Goal: Register for event/course

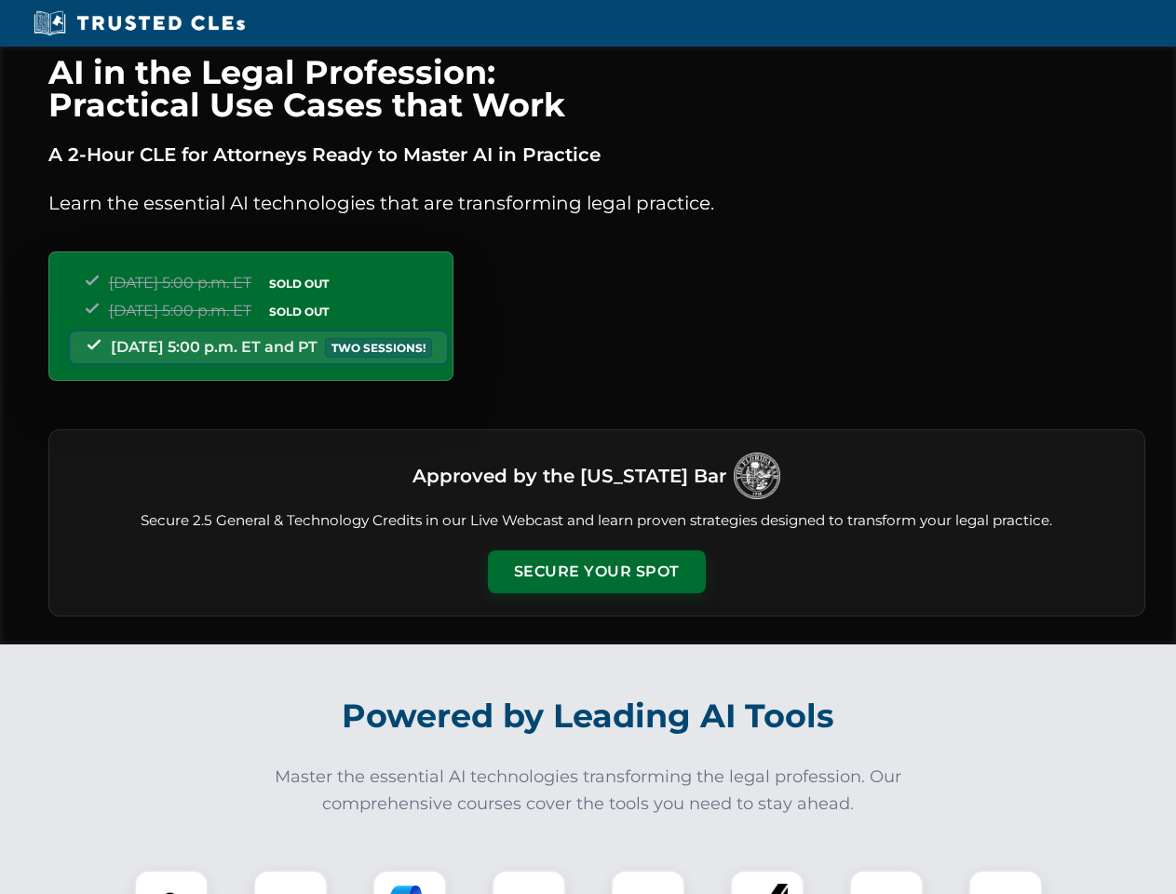
click at [596, 572] on button "Secure Your Spot" at bounding box center [597, 572] width 218 height 43
click at [171, 882] on img at bounding box center [171, 907] width 54 height 54
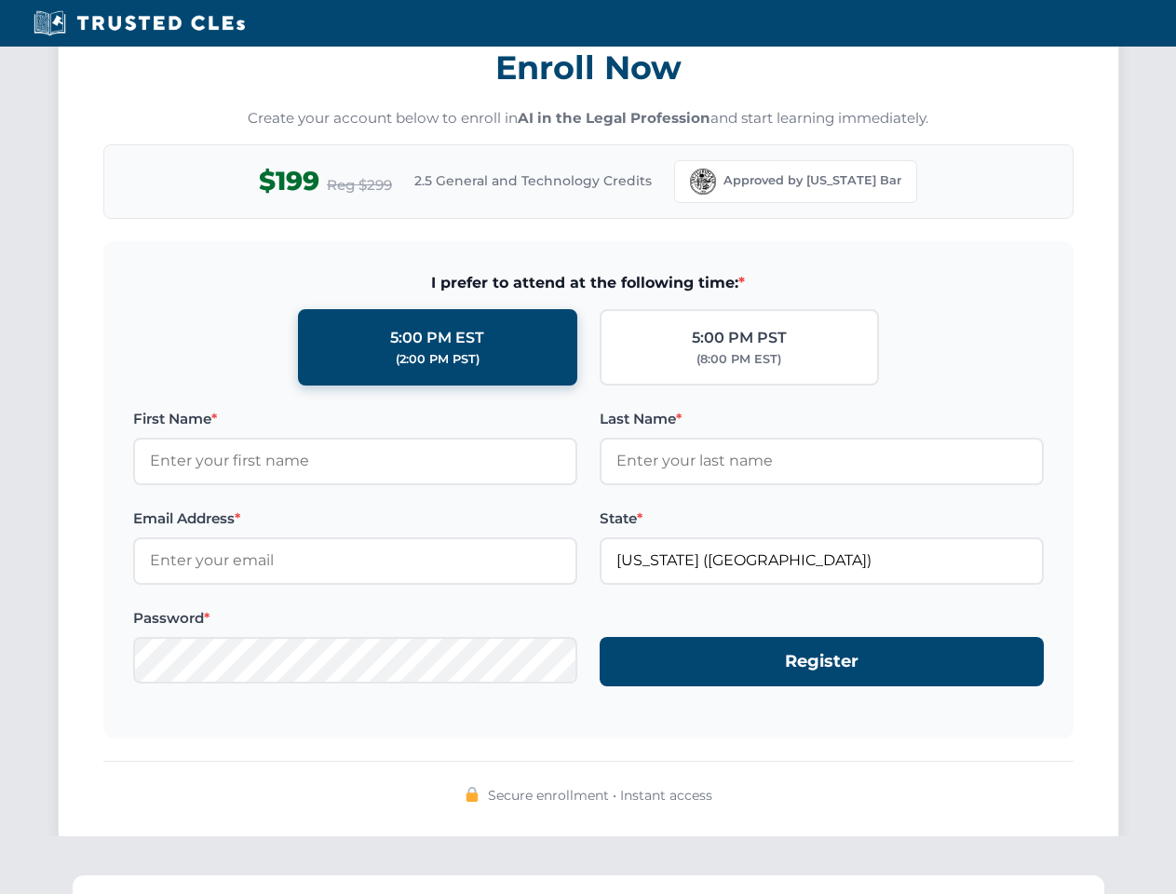
scroll to position [1829, 0]
